Goal: Task Accomplishment & Management: Complete application form

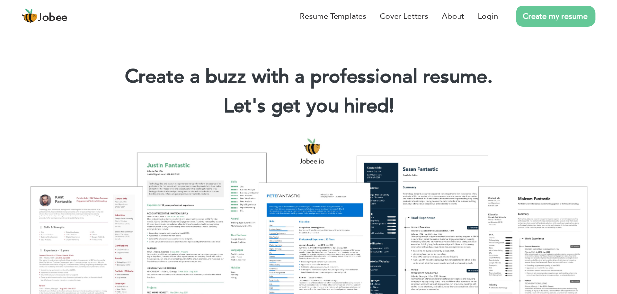
click at [494, 22] on li "Login" at bounding box center [481, 15] width 34 height 25
click at [494, 21] on link "Login" at bounding box center [488, 16] width 20 height 12
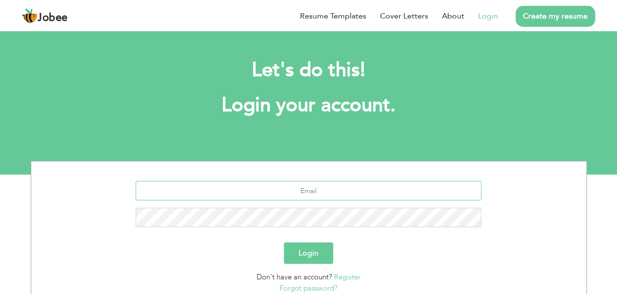
click at [353, 195] on input "text" at bounding box center [309, 191] width 346 height 20
type input "[EMAIL_ADDRESS][DOMAIN_NAME]"
click at [325, 255] on button "Login" at bounding box center [308, 252] width 49 height 21
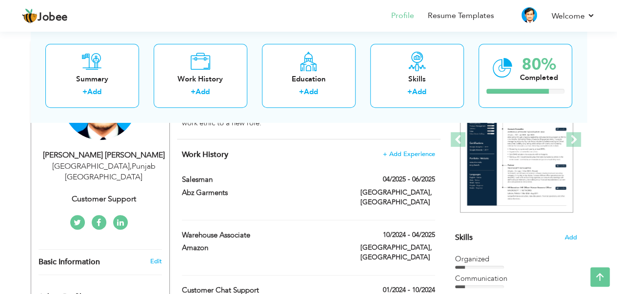
scroll to position [140, 0]
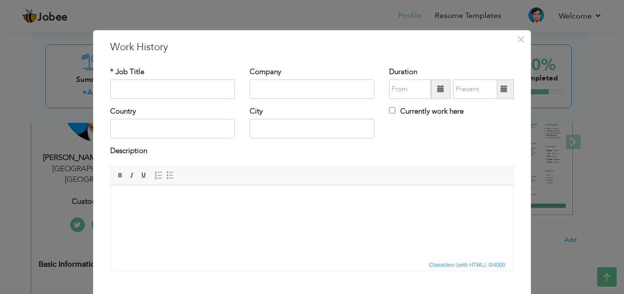
click at [512, 52] on div "× Work History" at bounding box center [312, 46] width 418 height 15
click at [520, 45] on span "×" at bounding box center [521, 39] width 8 height 18
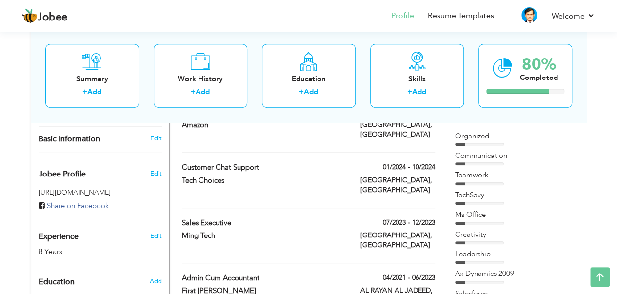
scroll to position [275, 0]
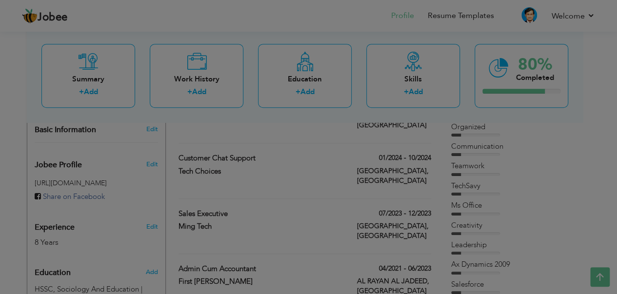
type input "[PERSON_NAME]"
type input "+923009466644"
select select "number:166"
type input "Punjab"
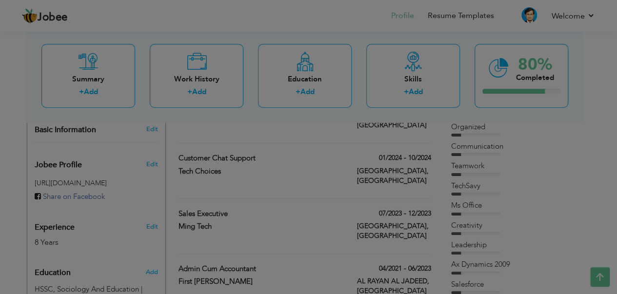
type input "[GEOGRAPHIC_DATA]"
select select "number:10"
type input "Customer Support"
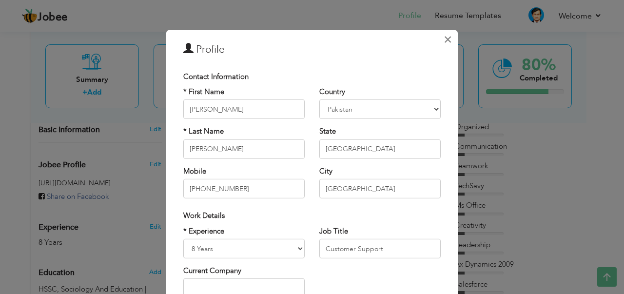
click at [444, 43] on span "×" at bounding box center [448, 39] width 8 height 18
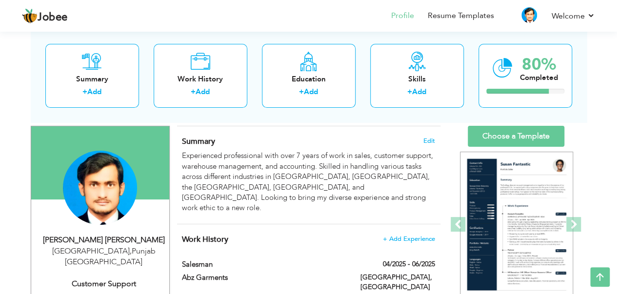
scroll to position [57, 0]
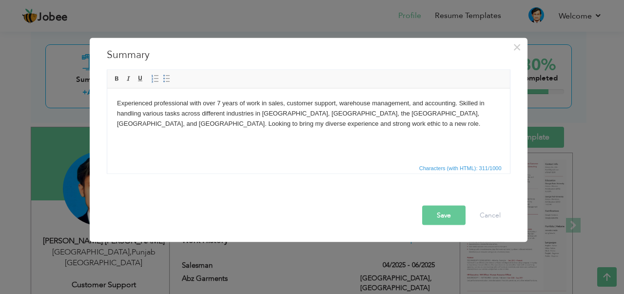
click at [0, 0] on span "button" at bounding box center [0, 0] width 0 height 0
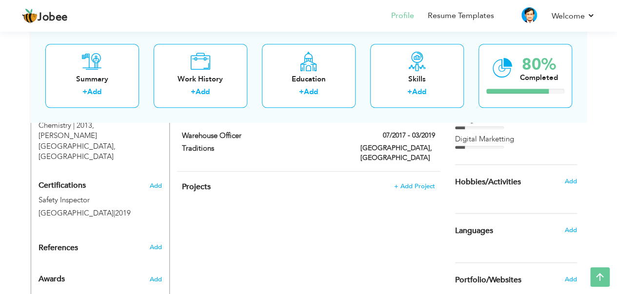
scroll to position [562, 0]
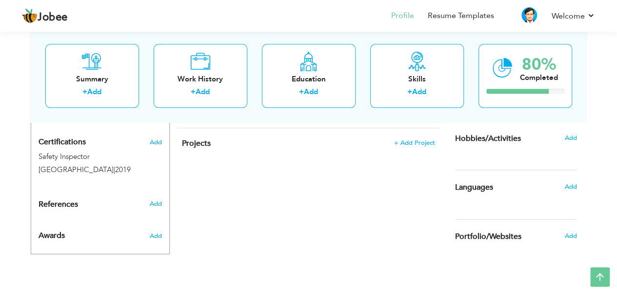
click at [575, 187] on span "Add" at bounding box center [570, 186] width 12 height 9
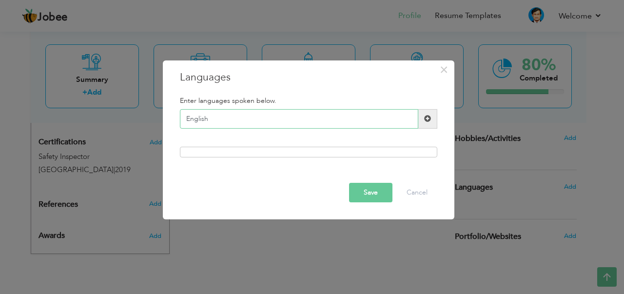
type input "English"
click at [437, 118] on span at bounding box center [427, 119] width 19 height 20
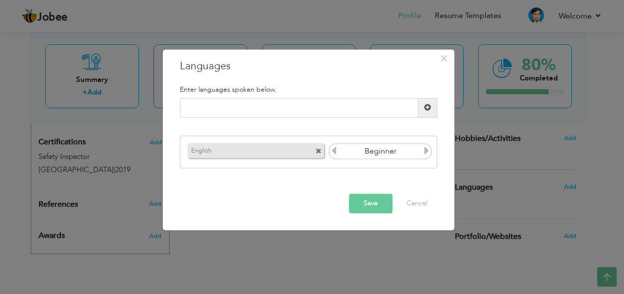
click at [388, 153] on input "Beginner" at bounding box center [380, 151] width 84 height 15
click at [429, 153] on icon at bounding box center [426, 151] width 9 height 9
click at [430, 151] on icon at bounding box center [426, 151] width 9 height 9
click at [427, 149] on icon at bounding box center [426, 151] width 9 height 9
click at [425, 154] on icon at bounding box center [426, 151] width 9 height 9
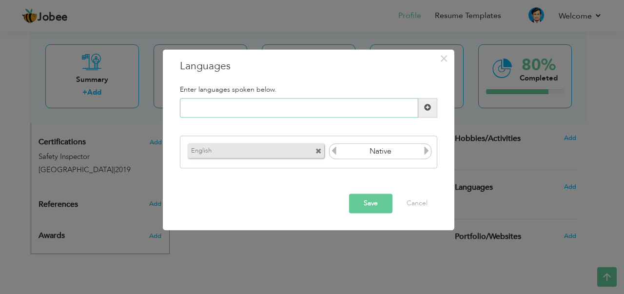
click at [352, 111] on input "text" at bounding box center [299, 108] width 238 height 20
type input "Urdu"
click at [427, 105] on span at bounding box center [427, 108] width 19 height 20
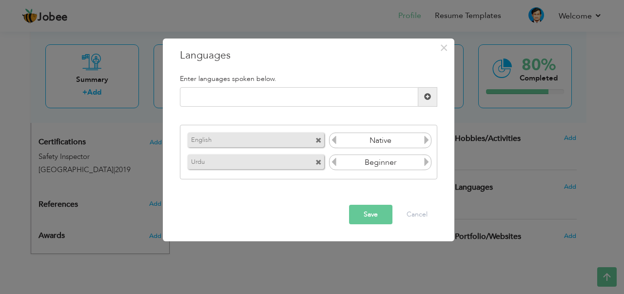
click at [419, 143] on input "Beginner" at bounding box center [380, 140] width 84 height 15
click at [353, 99] on input "text" at bounding box center [299, 97] width 238 height 20
type input "Arabic"
click at [430, 100] on div "Arabic Please enter a valid language." at bounding box center [309, 100] width 272 height 27
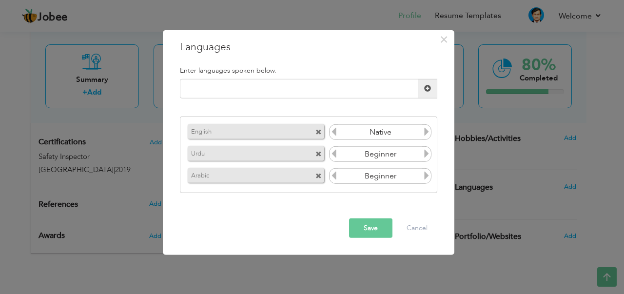
click at [425, 136] on icon at bounding box center [426, 131] width 9 height 9
click at [430, 180] on icon at bounding box center [426, 175] width 9 height 9
click at [427, 177] on icon at bounding box center [426, 175] width 9 height 9
click at [431, 180] on icon at bounding box center [426, 175] width 9 height 9
click at [337, 178] on icon at bounding box center [334, 175] width 9 height 9
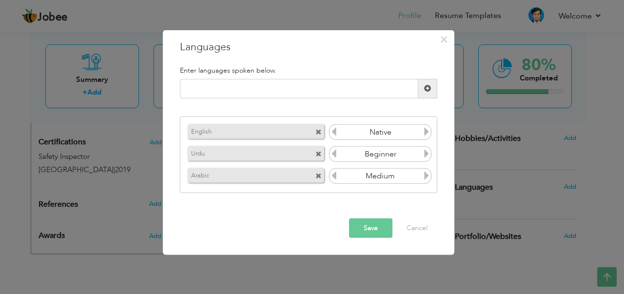
click at [335, 176] on icon at bounding box center [334, 175] width 9 height 9
click at [424, 157] on icon at bounding box center [426, 153] width 9 height 9
click at [429, 151] on icon at bounding box center [426, 153] width 9 height 9
click at [331, 89] on input "text" at bounding box center [299, 89] width 238 height 20
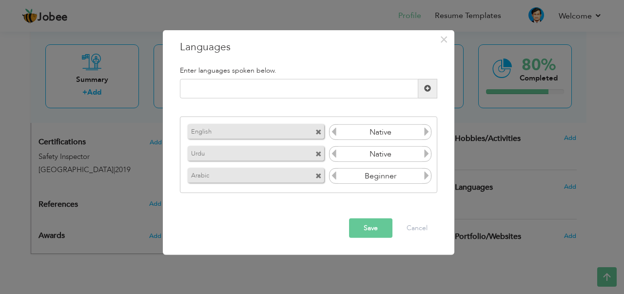
click at [336, 130] on icon at bounding box center [334, 131] width 9 height 9
click at [427, 132] on icon at bounding box center [426, 131] width 9 height 9
click at [335, 132] on icon at bounding box center [334, 131] width 9 height 9
click at [379, 231] on button "Save" at bounding box center [370, 228] width 43 height 20
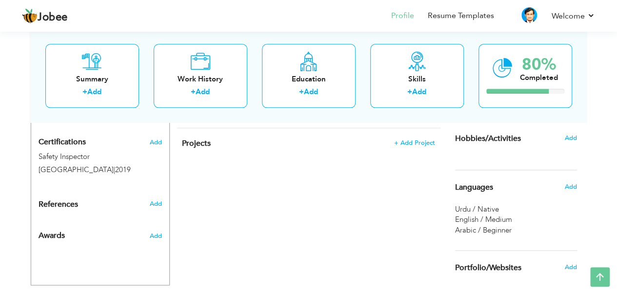
click at [205, 52] on icon at bounding box center [200, 62] width 20 height 20
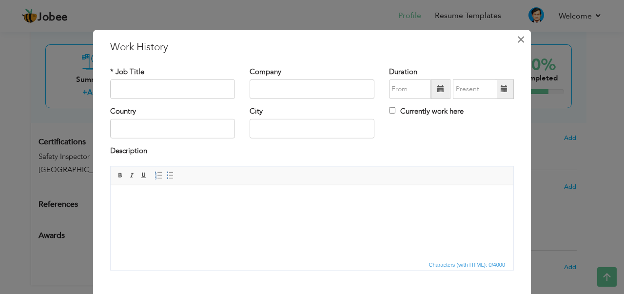
click at [517, 40] on span "×" at bounding box center [521, 39] width 8 height 18
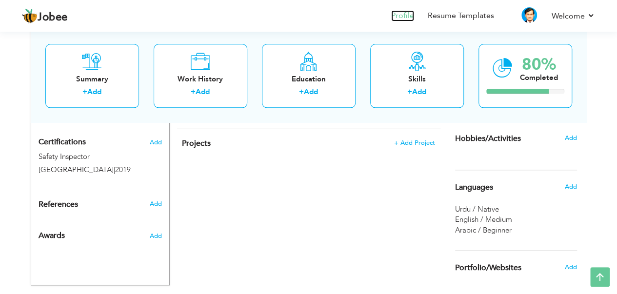
click at [406, 18] on link "Profile" at bounding box center [402, 15] width 23 height 11
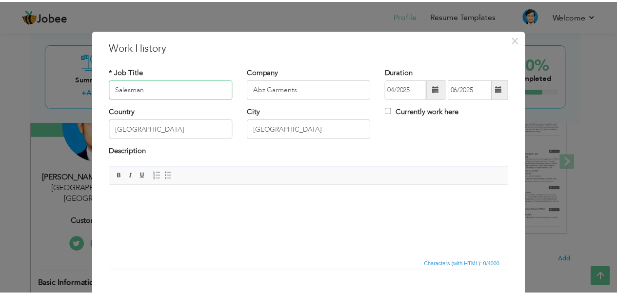
scroll to position [55, 0]
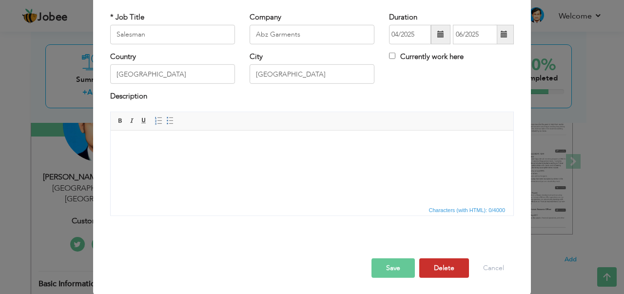
click at [437, 269] on button "Delete" at bounding box center [444, 268] width 50 height 20
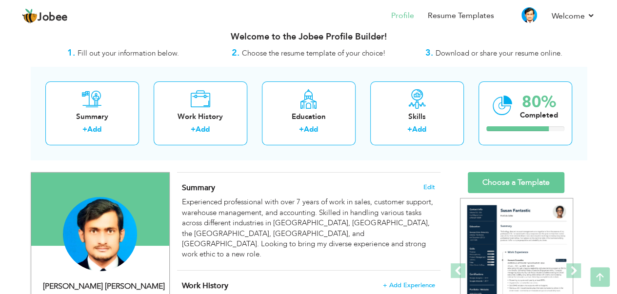
scroll to position [0, 0]
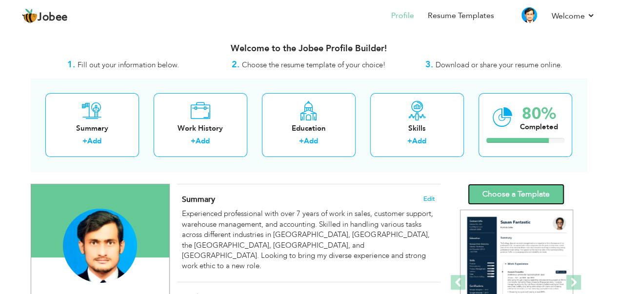
click at [523, 203] on link "Choose a Template" at bounding box center [516, 194] width 97 height 21
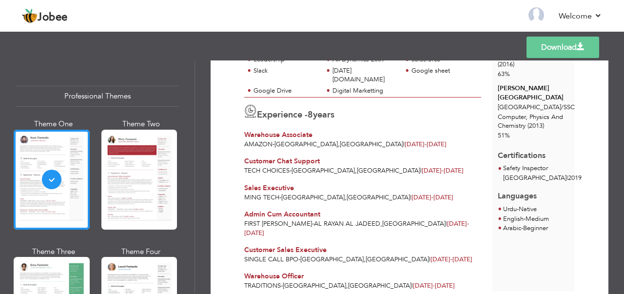
scroll to position [213, 0]
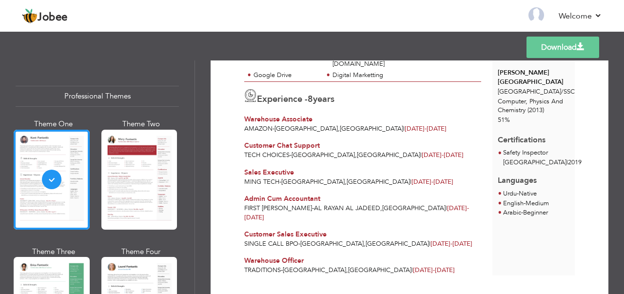
click at [572, 52] on link "Download" at bounding box center [563, 47] width 73 height 21
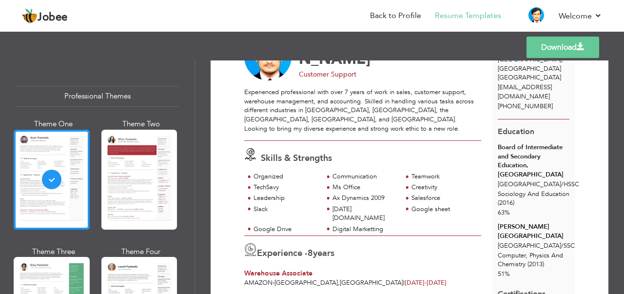
scroll to position [0, 0]
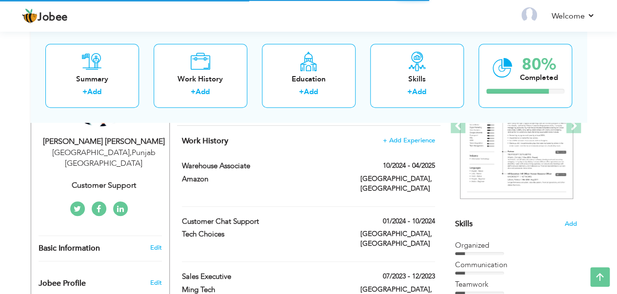
scroll to position [164, 0]
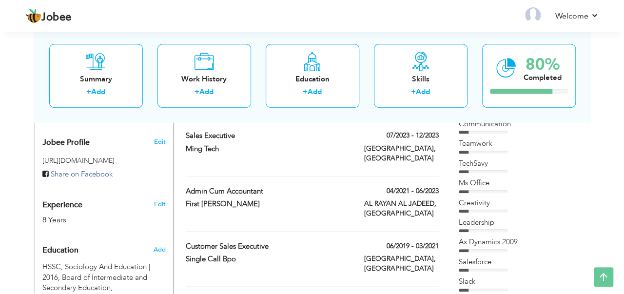
scroll to position [299, 0]
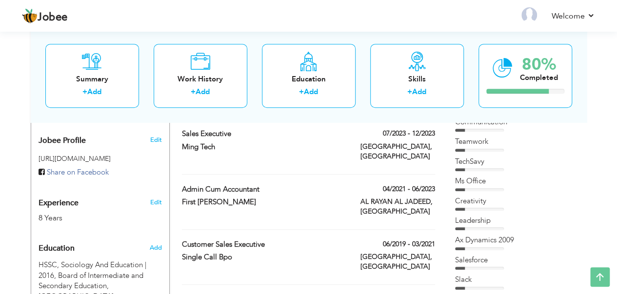
type input "[PERSON_NAME]"
type input "[PHONE_NUMBER]"
select select "number:166"
type input "Punjab"
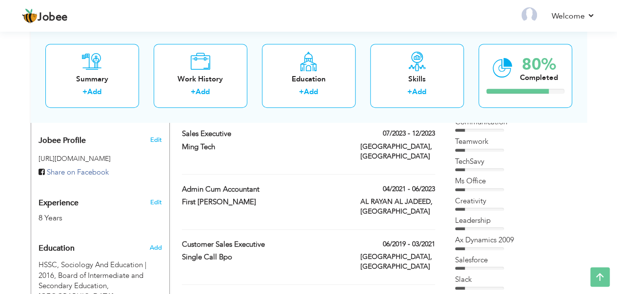
type input "[GEOGRAPHIC_DATA]"
select select "number:10"
type input "Customer Support"
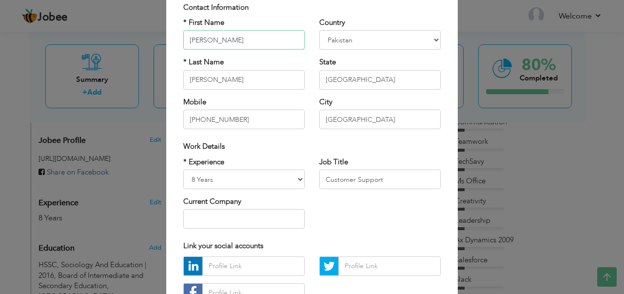
scroll to position [72, 0]
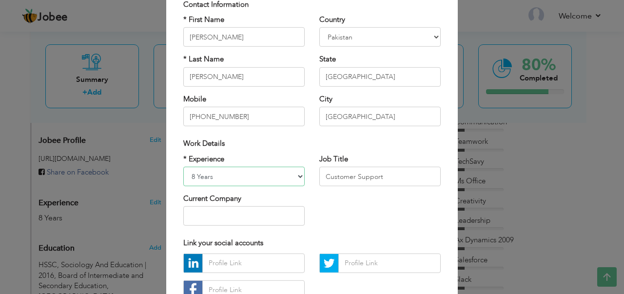
click at [290, 177] on select "Entry Level Less than 1 Year 1 Year 2 Years 3 Years 4 Years 5 Years 6 Years 7 Y…" at bounding box center [243, 177] width 121 height 20
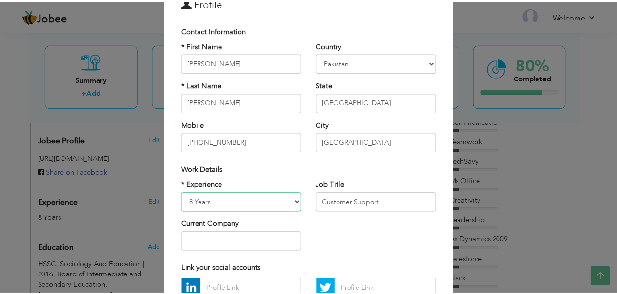
scroll to position [0, 0]
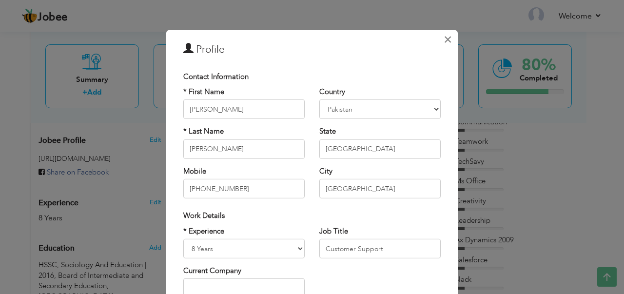
click at [444, 40] on span "×" at bounding box center [448, 39] width 8 height 18
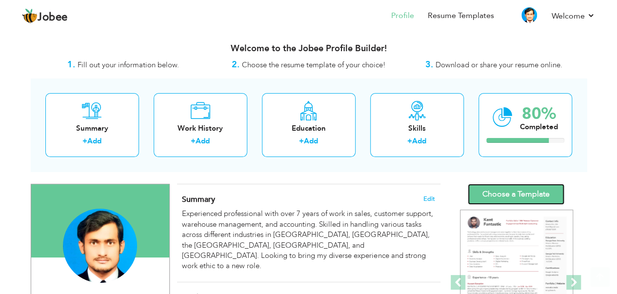
click at [525, 192] on link "Choose a Template" at bounding box center [516, 194] width 97 height 21
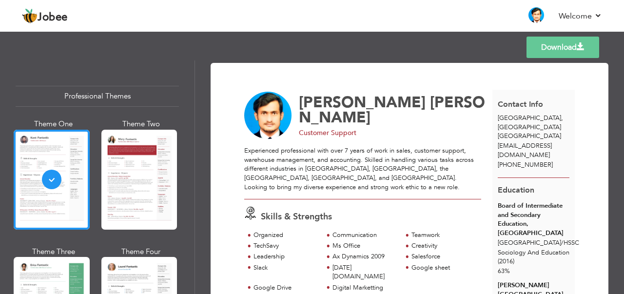
click at [138, 181] on div "Professional Themes Theme One Theme Two Theme Three Theme Four" at bounding box center [312, 177] width 624 height 234
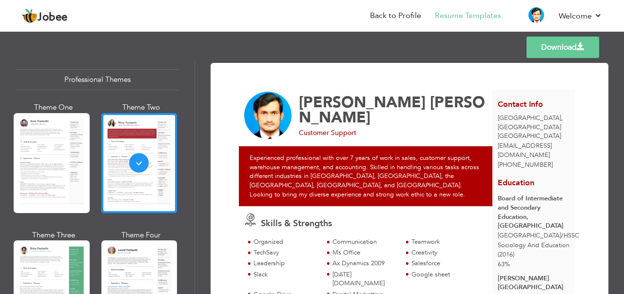
scroll to position [16, 0]
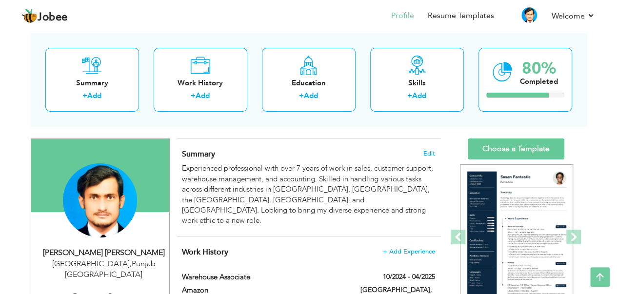
scroll to position [45, 0]
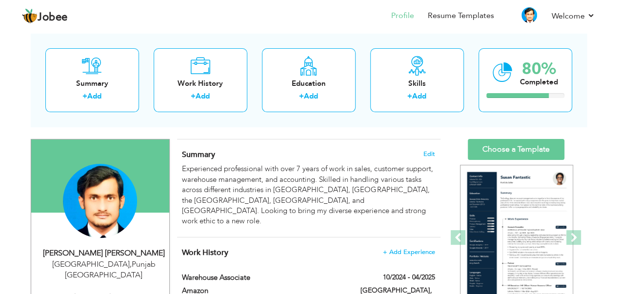
click at [426, 156] on span "Edit" at bounding box center [429, 154] width 12 height 7
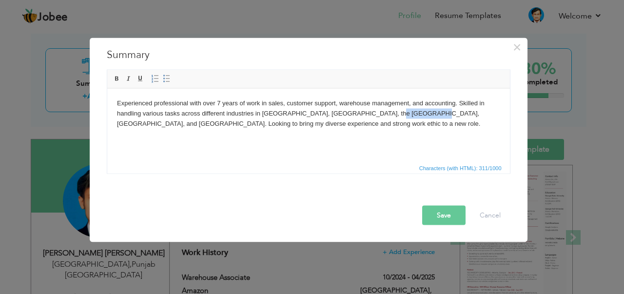
drag, startPoint x: 375, startPoint y: 115, endPoint x: 411, endPoint y: 115, distance: 35.1
click at [411, 115] on body "Experienced professional with over 7 years of work in sales, customer support, …" at bounding box center [308, 113] width 383 height 30
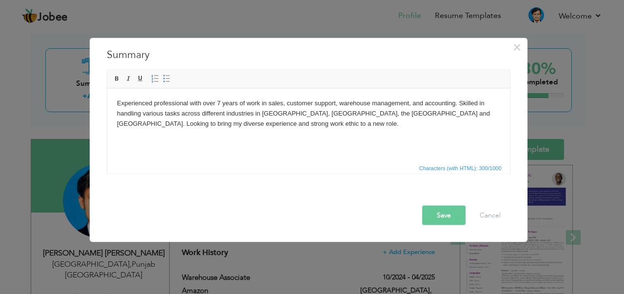
click at [444, 220] on button "Save" at bounding box center [443, 215] width 43 height 20
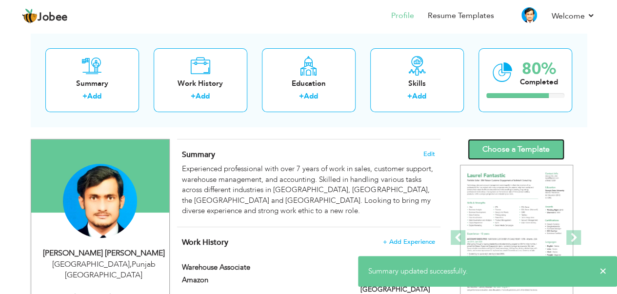
click at [511, 147] on link "Choose a Template" at bounding box center [516, 149] width 97 height 21
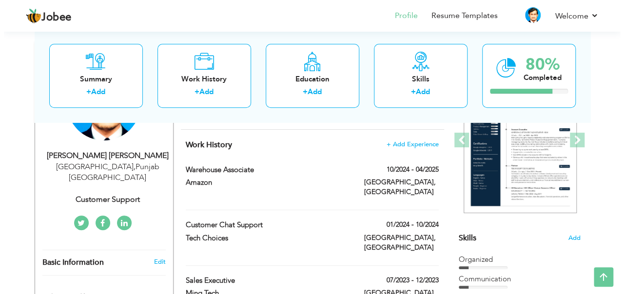
scroll to position [146, 0]
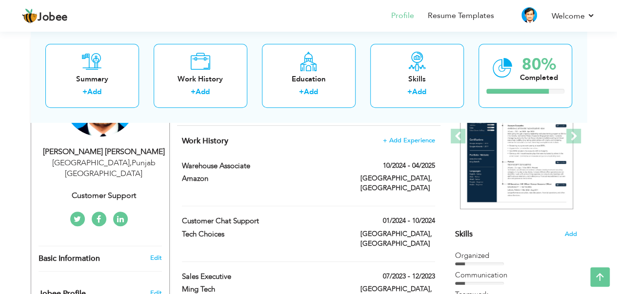
select select "number:166"
select select "number:10"
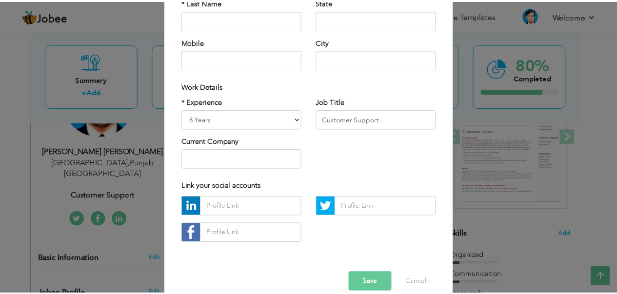
scroll to position [144, 0]
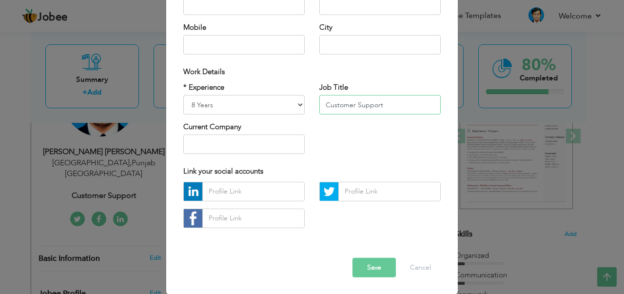
click at [400, 101] on input "Customer Support" at bounding box center [379, 105] width 121 height 20
type input "C"
click at [374, 104] on input "Operation Coordinator" at bounding box center [379, 105] width 121 height 20
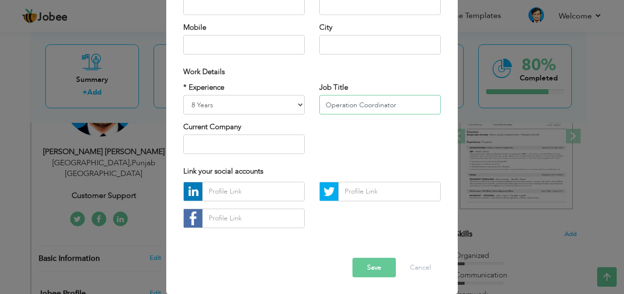
click at [374, 104] on input "Operation Coordinator" at bounding box center [379, 105] width 121 height 20
type input "Operation Coordinator"
click at [372, 264] on button "Save" at bounding box center [374, 268] width 43 height 20
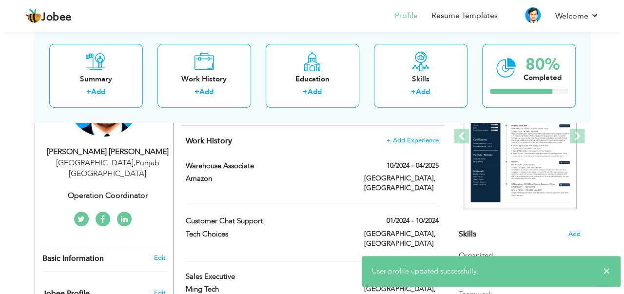
scroll to position [349, 0]
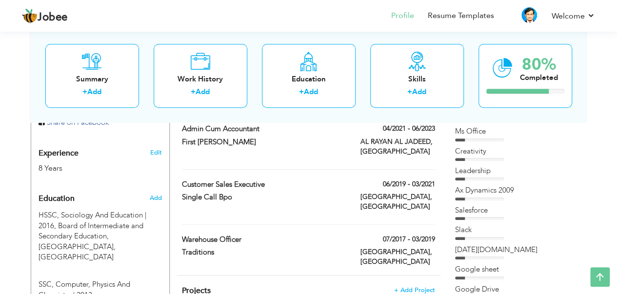
click at [159, 148] on link "Edit" at bounding box center [156, 152] width 12 height 9
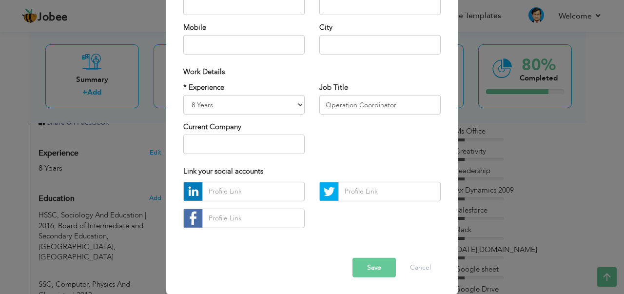
scroll to position [0, 0]
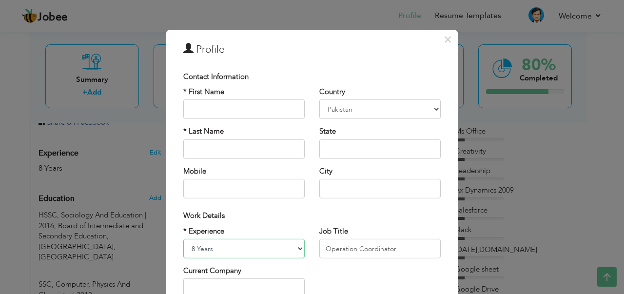
click at [217, 251] on select "Entry Level Less than 1 Year 1 Year 2 Years 3 Years 4 Years 5 Years 6 Years 7 Y…" at bounding box center [243, 249] width 121 height 20
select select "number:9"
click at [183, 239] on select "Entry Level Less than 1 Year 1 Year 2 Years 3 Years 4 Years 5 Years 6 Years 7 Y…" at bounding box center [243, 249] width 121 height 20
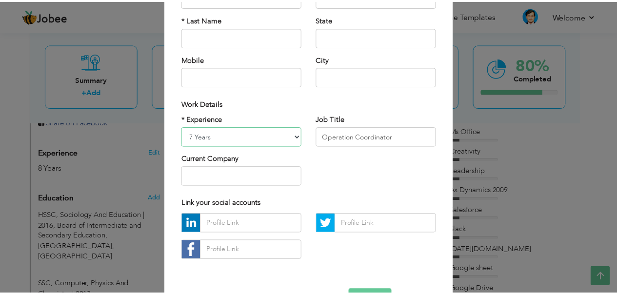
scroll to position [144, 0]
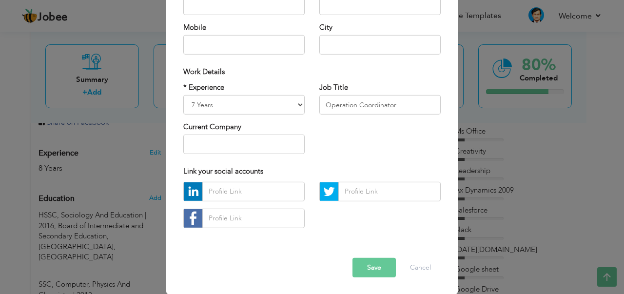
click at [367, 270] on button "Save" at bounding box center [374, 268] width 43 height 20
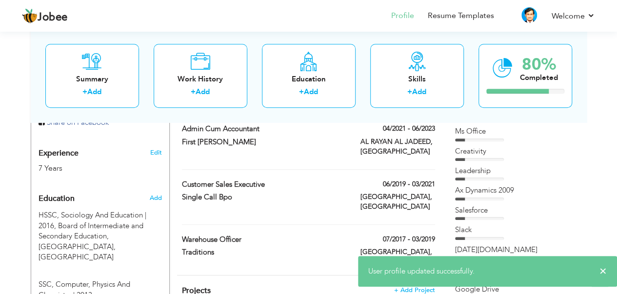
click at [471, 22] on li "Resume Templates" at bounding box center [454, 16] width 80 height 26
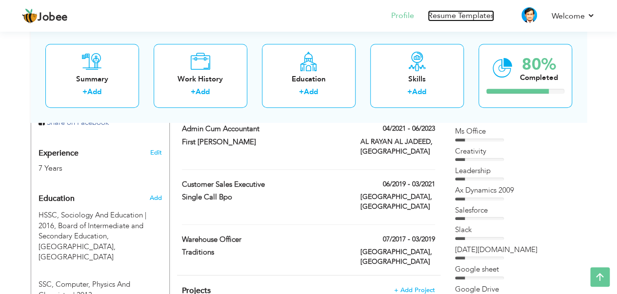
click at [471, 18] on link "Resume Templates" at bounding box center [461, 15] width 66 height 11
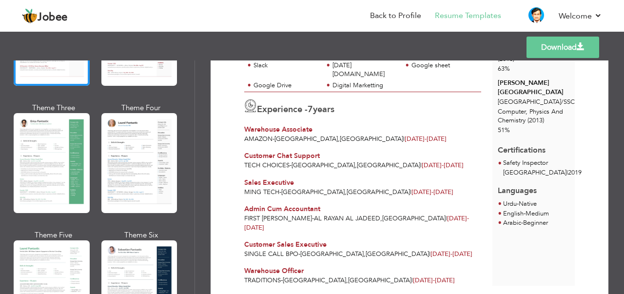
scroll to position [203, 0]
click at [63, 272] on div at bounding box center [52, 290] width 76 height 100
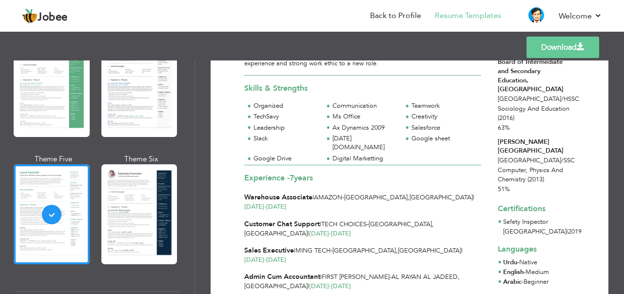
scroll to position [169, 0]
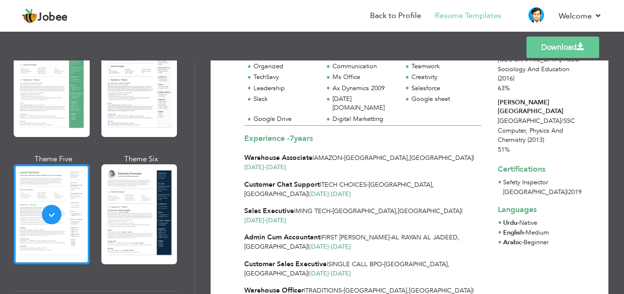
click at [113, 229] on div "Professional Themes Theme One Theme Two Theme Three Theme Four" at bounding box center [312, 177] width 624 height 234
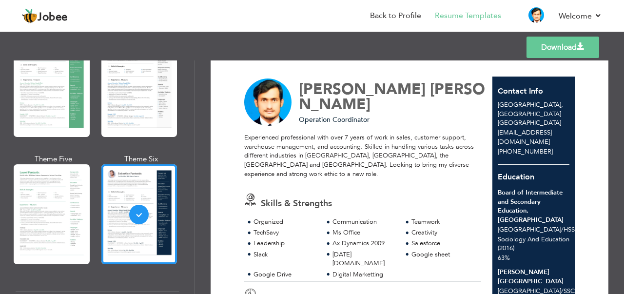
scroll to position [12, 0]
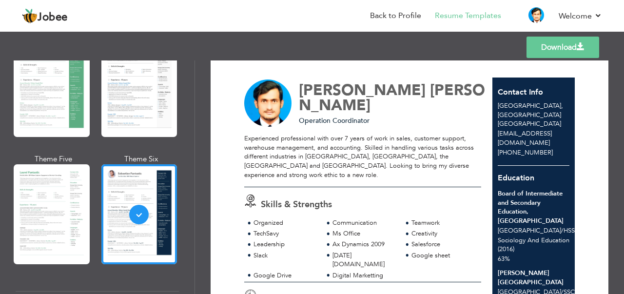
drag, startPoint x: 617, startPoint y: 99, endPoint x: 622, endPoint y: 119, distance: 20.6
click at [622, 119] on div "Download [PERSON_NAME] [PERSON_NAME] Operation Coordinator Organized Slack" at bounding box center [409, 177] width 429 height 234
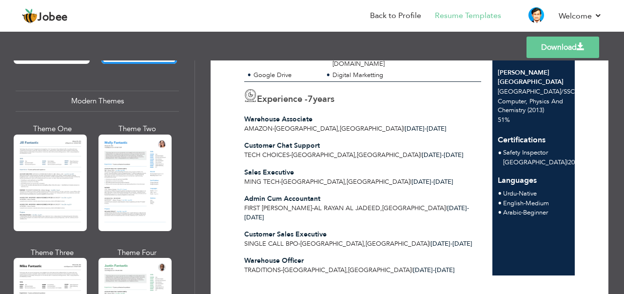
scroll to position [422, 0]
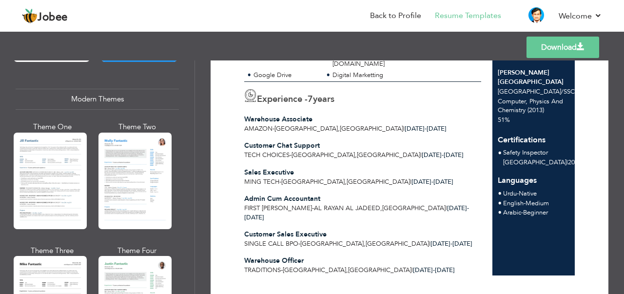
click at [119, 172] on div "Professional Themes Theme One Theme Two Theme Three Theme Four" at bounding box center [312, 177] width 624 height 234
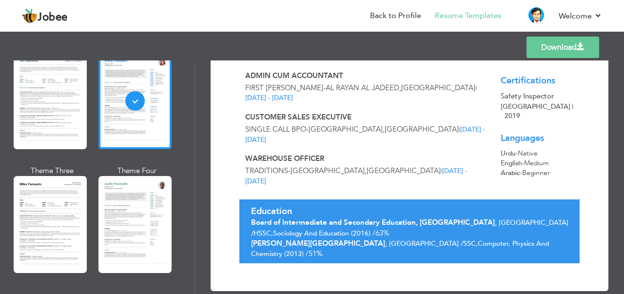
scroll to position [280, 0]
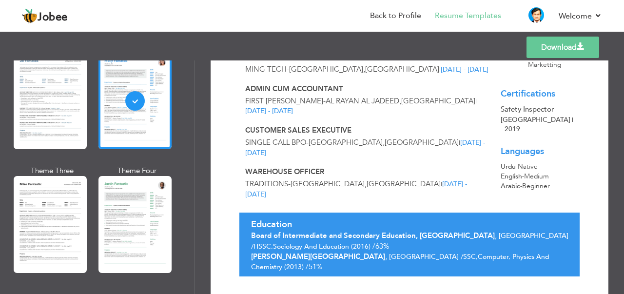
click at [137, 220] on div "Professional Themes Theme One Theme Two Theme Three Theme Four" at bounding box center [312, 177] width 624 height 234
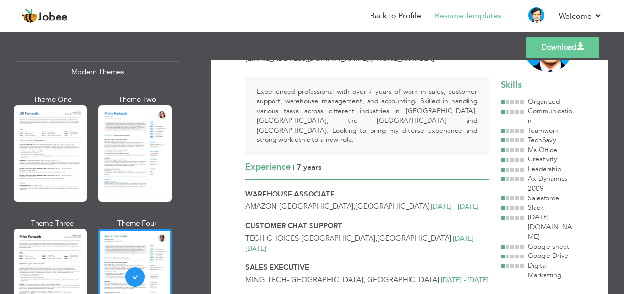
scroll to position [447, 0]
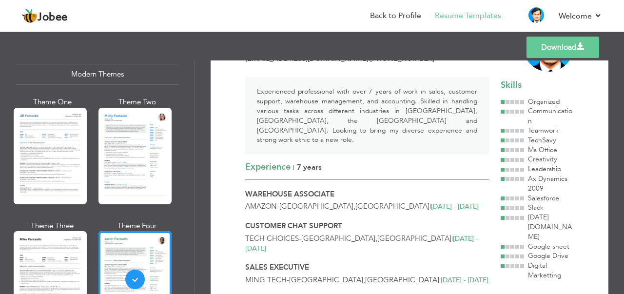
click at [129, 169] on div "Professional Themes Theme One Theme Two Theme Three Theme Four" at bounding box center [312, 177] width 624 height 234
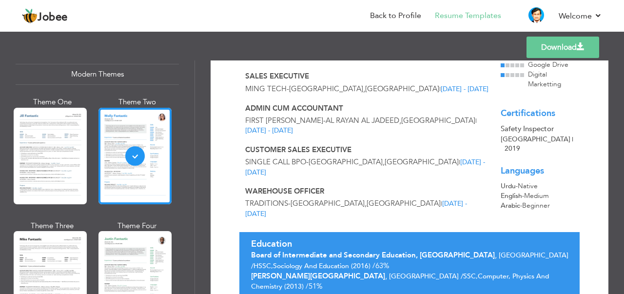
scroll to position [295, 0]
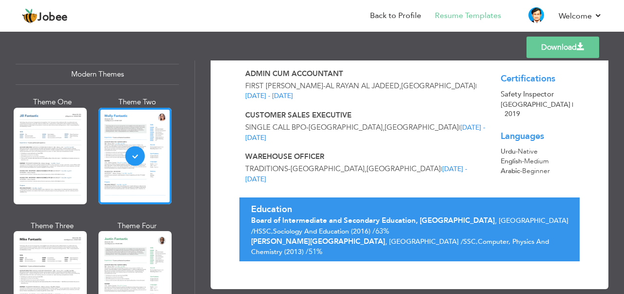
click at [113, 255] on div "Professional Themes Theme One Theme Two Theme Three Theme Four" at bounding box center [312, 177] width 624 height 234
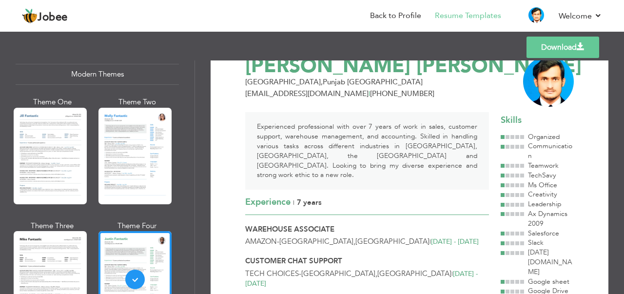
scroll to position [42, 0]
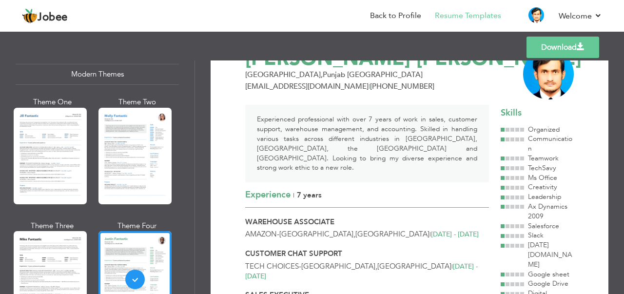
click at [574, 49] on link "Download" at bounding box center [563, 47] width 73 height 21
click at [568, 40] on link "Download" at bounding box center [563, 47] width 73 height 21
click at [571, 57] on link "Download" at bounding box center [563, 47] width 73 height 21
